Goal: Transaction & Acquisition: Purchase product/service

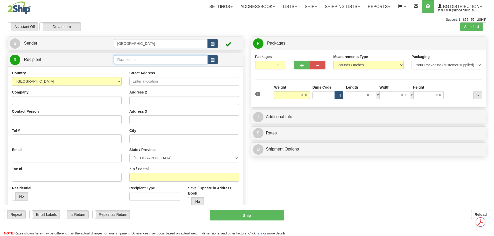
click at [151, 58] on input "text" at bounding box center [161, 59] width 94 height 9
type input "80053"
click button "Delete" at bounding box center [0, 0] width 0 height 0
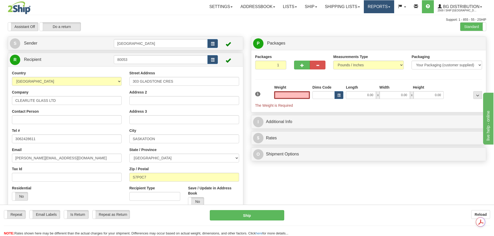
type input "0.00"
click at [142, 59] on input "80053" at bounding box center [161, 59] width 94 height 9
click at [310, 11] on link "Ship" at bounding box center [311, 6] width 20 height 13
click at [311, 17] on link "Ship Screen" at bounding box center [300, 18] width 41 height 7
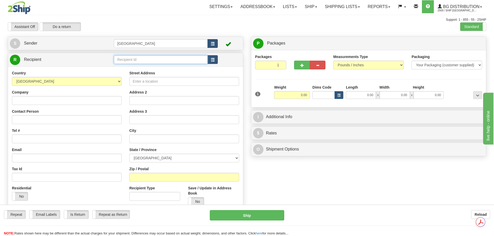
click at [150, 62] on input "text" at bounding box center [161, 59] width 94 height 9
click at [167, 66] on div "80030" at bounding box center [159, 68] width 89 height 6
type input "80030"
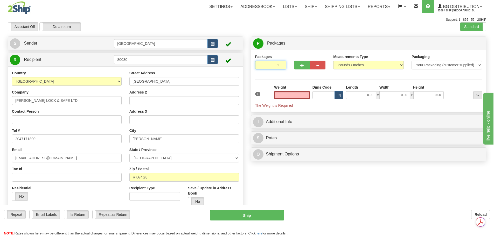
type input "2"
type input "0.00"
type input "2"
click at [282, 63] on input "2" at bounding box center [270, 65] width 31 height 9
click at [462, 42] on span "Package Level" at bounding box center [471, 44] width 20 height 4
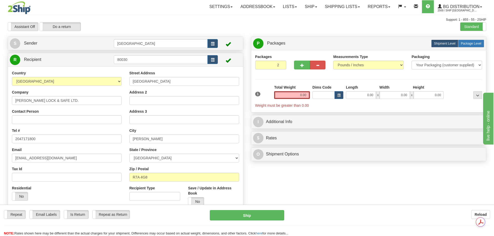
radio input "true"
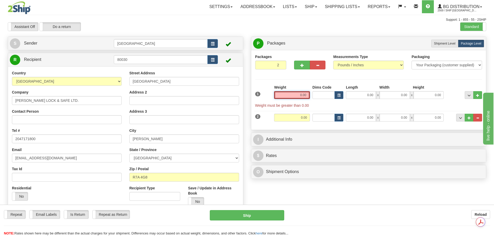
drag, startPoint x: 297, startPoint y: 99, endPoint x: 323, endPoint y: 95, distance: 26.0
click at [319, 97] on div "1 Weight 0.00 Dims Code 0.00" at bounding box center [369, 96] width 230 height 23
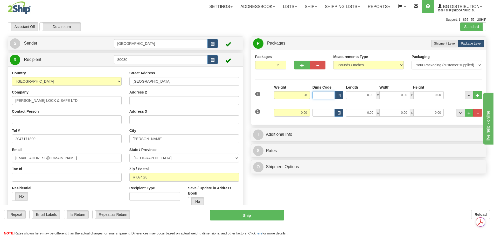
type input "28.00"
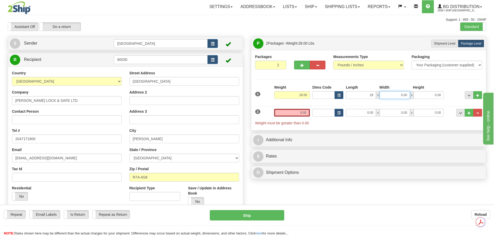
type input "28.00"
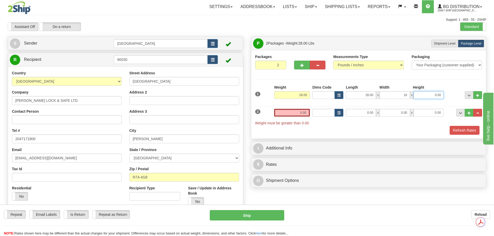
type input "16.00"
type input "5.00"
drag, startPoint x: 298, startPoint y: 112, endPoint x: 342, endPoint y: 110, distance: 43.9
click at [345, 109] on div "2 Weight 0.00 Dims Code Length Width Height" at bounding box center [369, 114] width 230 height 22
type input "4"
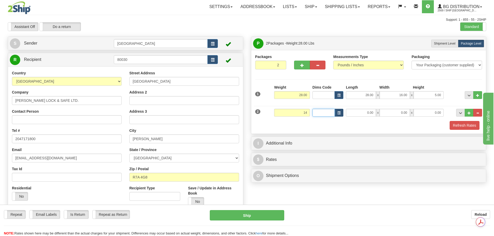
type input "14.00"
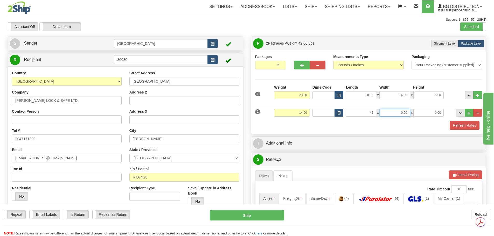
type input "42.00"
type input "7.00"
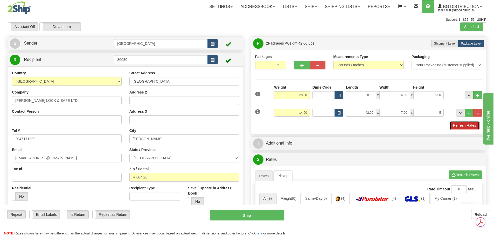
type input "5.00"
click at [453, 128] on button "Refresh Rates" at bounding box center [465, 125] width 30 height 9
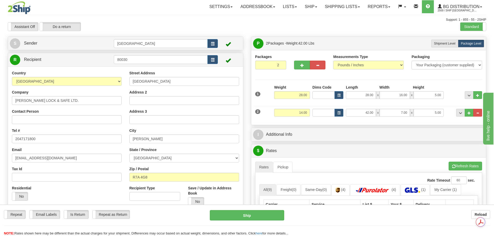
click at [382, 141] on div "I Additional Info" at bounding box center [368, 134] width 235 height 13
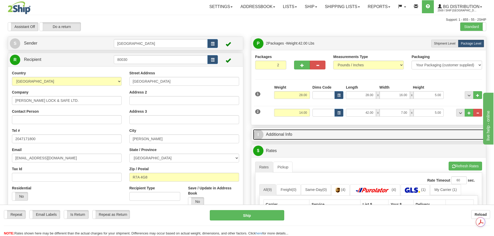
click at [335, 135] on link "I Additional Info" at bounding box center [368, 134] width 231 height 11
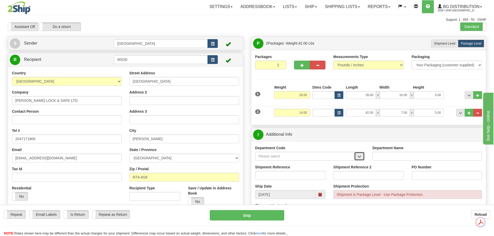
click at [361, 157] on span "button" at bounding box center [360, 156] width 4 height 3
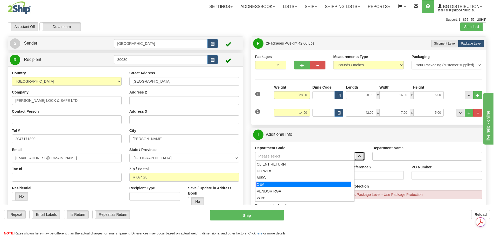
click at [295, 184] on div "OE#" at bounding box center [304, 185] width 94 height 6
type input "OE#"
type input "ORDERS"
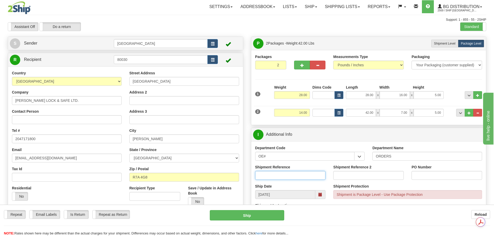
click at [295, 178] on input "Shipment Reference" at bounding box center [290, 175] width 71 height 9
type input "90040626-00"
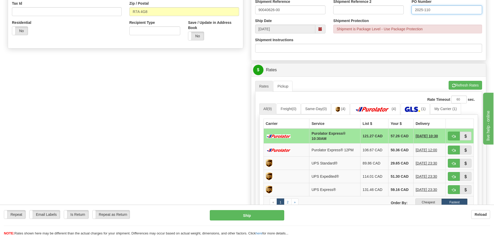
scroll to position [182, 0]
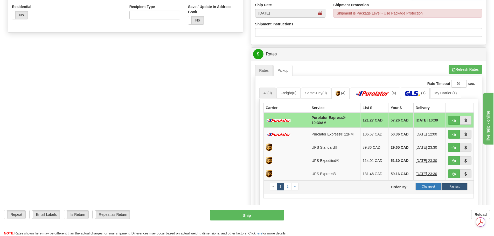
type input "2025-110"
click at [424, 186] on label "Cheapest" at bounding box center [428, 187] width 26 height 8
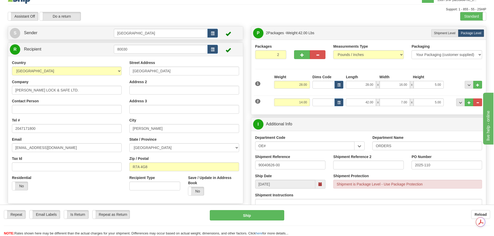
scroll to position [0, 0]
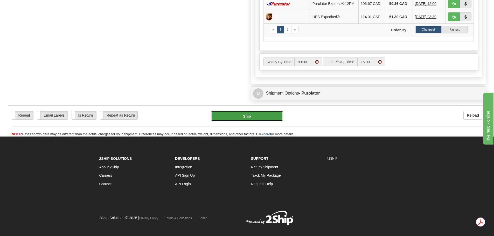
click at [270, 117] on button "Ship" at bounding box center [247, 116] width 72 height 10
type input "260"
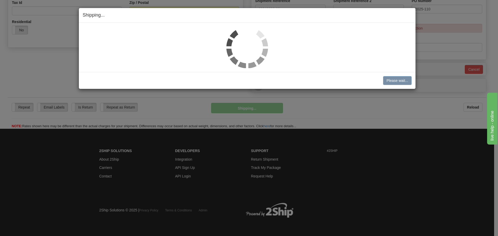
scroll to position [167, 0]
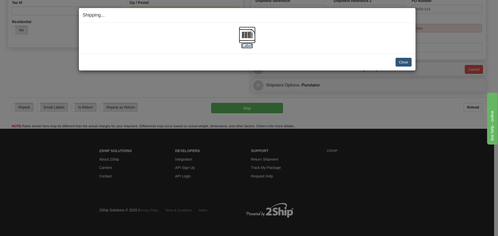
click at [240, 35] on img at bounding box center [247, 35] width 17 height 17
click at [407, 64] on button "Close" at bounding box center [404, 62] width 16 height 9
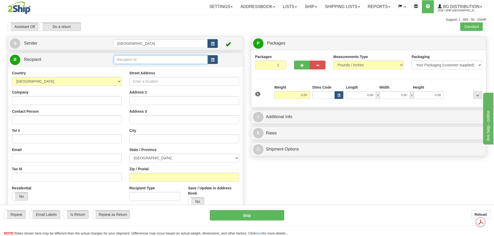
click at [161, 56] on input "text" at bounding box center [161, 59] width 94 height 9
click at [146, 69] on div "80108" at bounding box center [159, 68] width 89 height 6
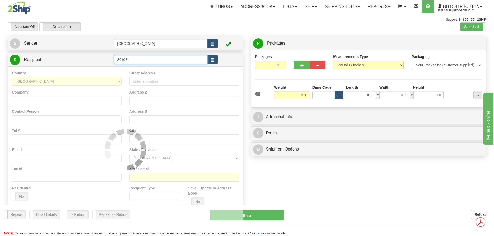
type input "80108"
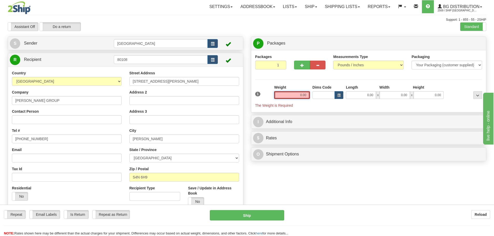
drag, startPoint x: 296, startPoint y: 96, endPoint x: 326, endPoint y: 93, distance: 30.8
click at [326, 93] on div "1 Weight 0.00 Dims Code 0.00" at bounding box center [369, 96] width 230 height 23
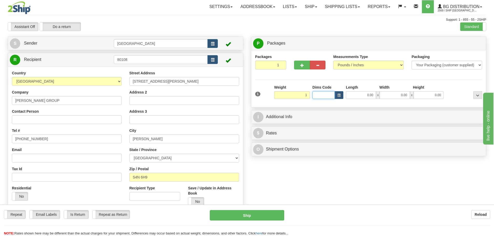
type input "1.00"
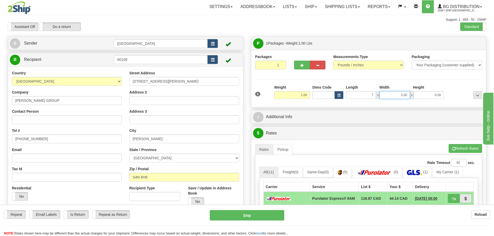
type input "7.00"
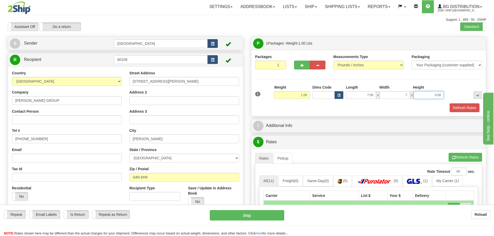
type input "7.00"
type input "5.00"
click at [461, 109] on button "Refresh Rates" at bounding box center [465, 107] width 30 height 9
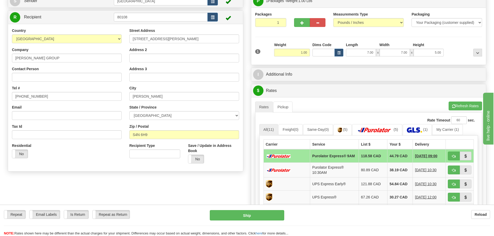
scroll to position [52, 0]
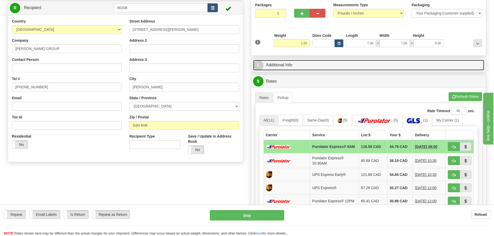
click at [328, 65] on link "I Additional Info" at bounding box center [368, 65] width 231 height 11
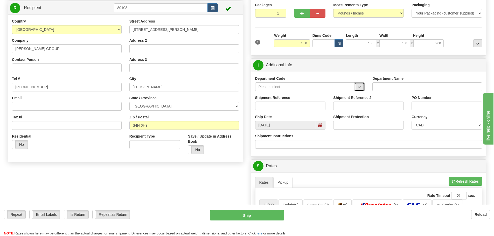
click at [362, 88] on button "button" at bounding box center [359, 86] width 10 height 9
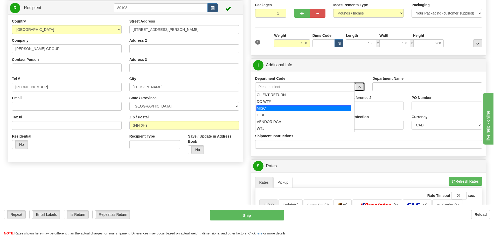
click at [331, 107] on div "MISC" at bounding box center [304, 109] width 94 height 6
type input "MISC"
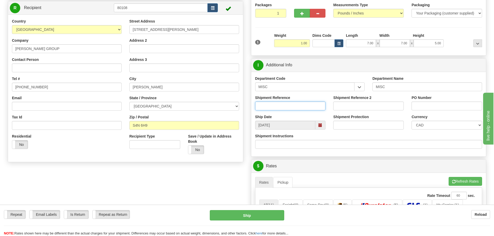
click at [290, 106] on input "Shipment Reference" at bounding box center [290, 106] width 71 height 9
drag, startPoint x: 297, startPoint y: 106, endPoint x: 249, endPoint y: 103, distance: 47.8
click at [249, 103] on div "P Packages 1 Packages - Weight: 1.00 Lbs Shipment Level Shipm. Package Level Pa…" at bounding box center [368, 178] width 243 height 387
type input "REPLACEMENT BOLTS"
click at [422, 109] on input "PO Number" at bounding box center [447, 106] width 71 height 9
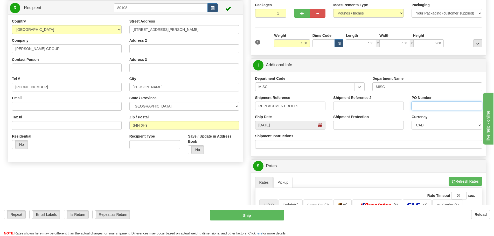
paste input "REPLACEMENT BOLTS"
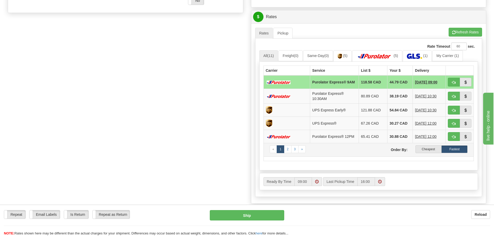
scroll to position [207, 0]
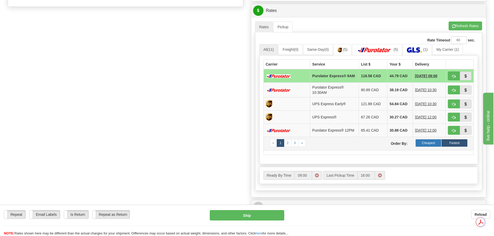
type input "REPLACEMENT BOLTS"
click at [432, 144] on label "Cheapest" at bounding box center [428, 143] width 26 height 8
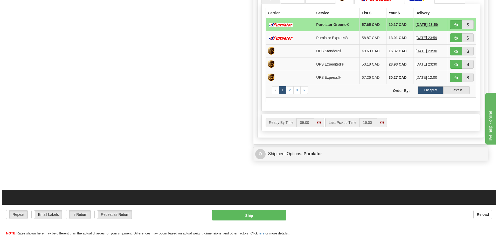
scroll to position [259, 0]
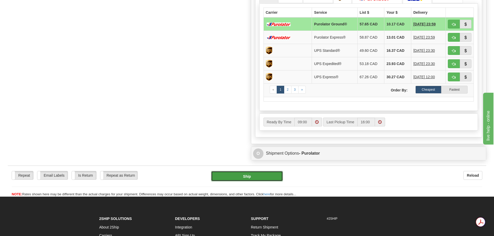
click at [230, 178] on button "Ship" at bounding box center [247, 176] width 72 height 10
type input "260"
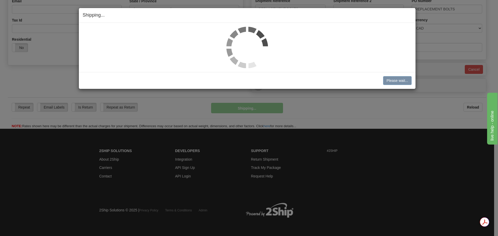
scroll to position [149, 0]
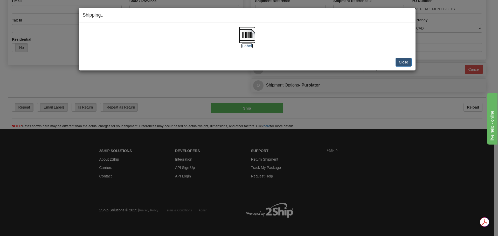
click at [253, 39] on img at bounding box center [247, 35] width 17 height 17
